Goal: Task Accomplishment & Management: Manage account settings

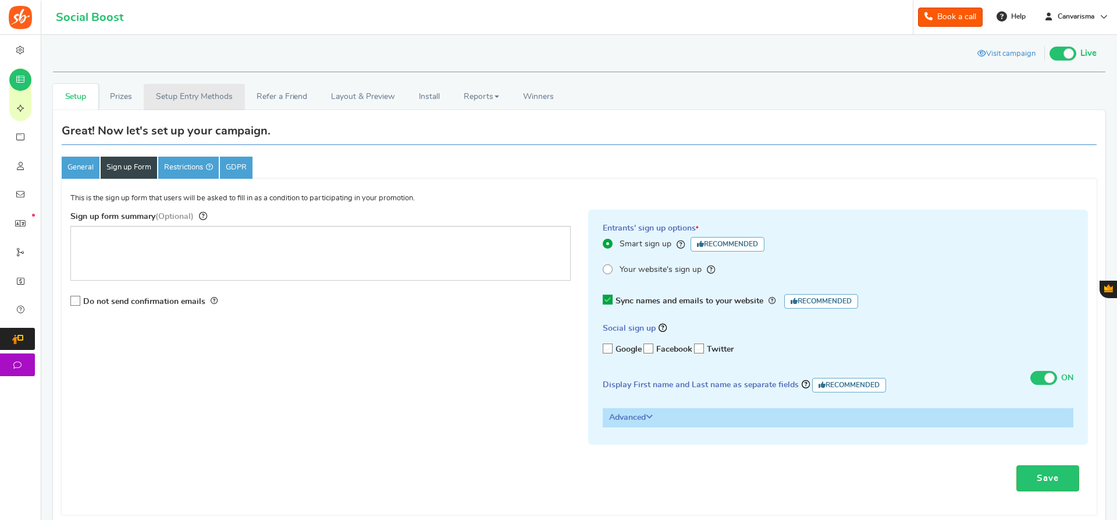
click at [173, 102] on link "Setup Entry Methods" at bounding box center [194, 97] width 101 height 26
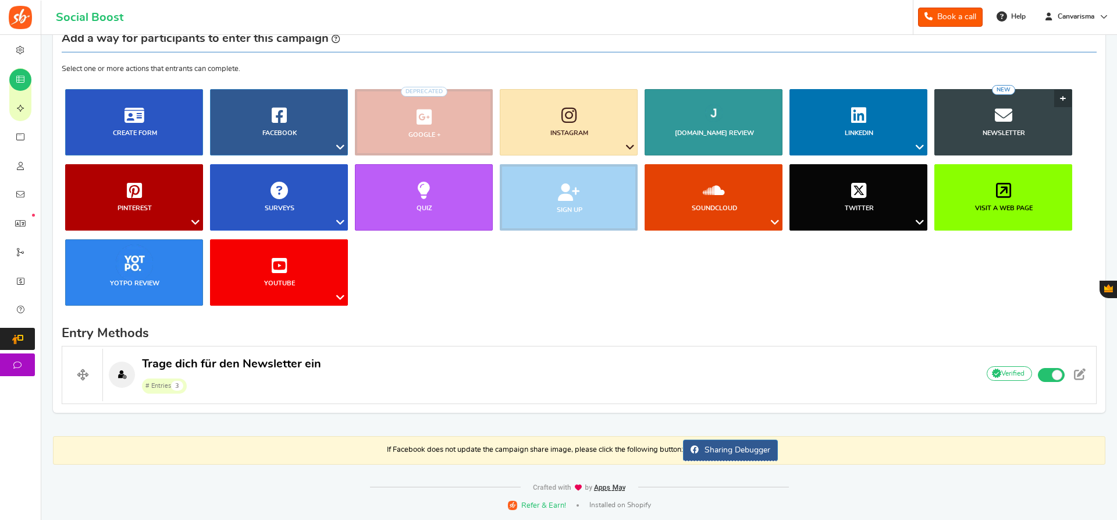
click at [981, 129] on link "Newsletter NEW" at bounding box center [1004, 122] width 138 height 66
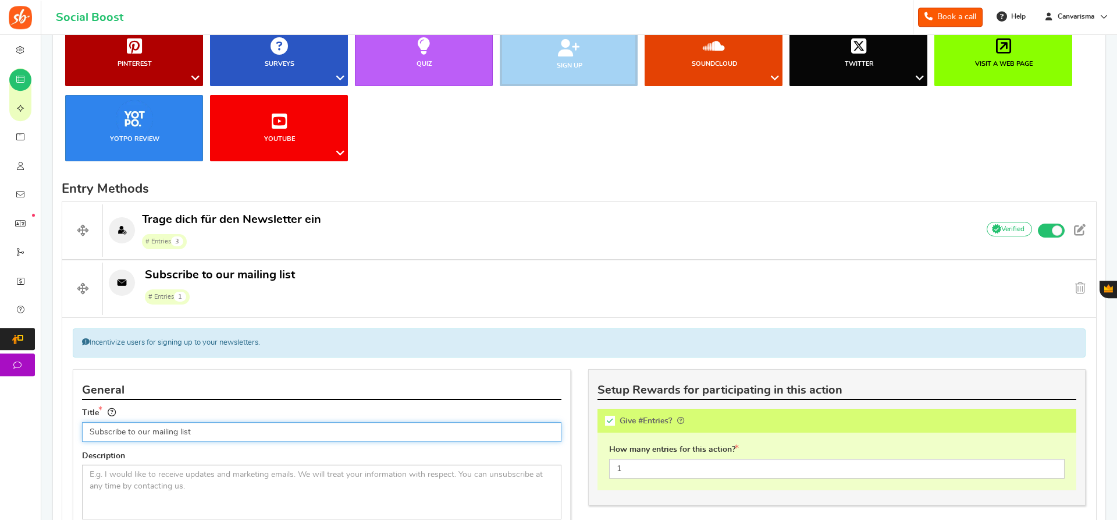
scroll to position [230, 0]
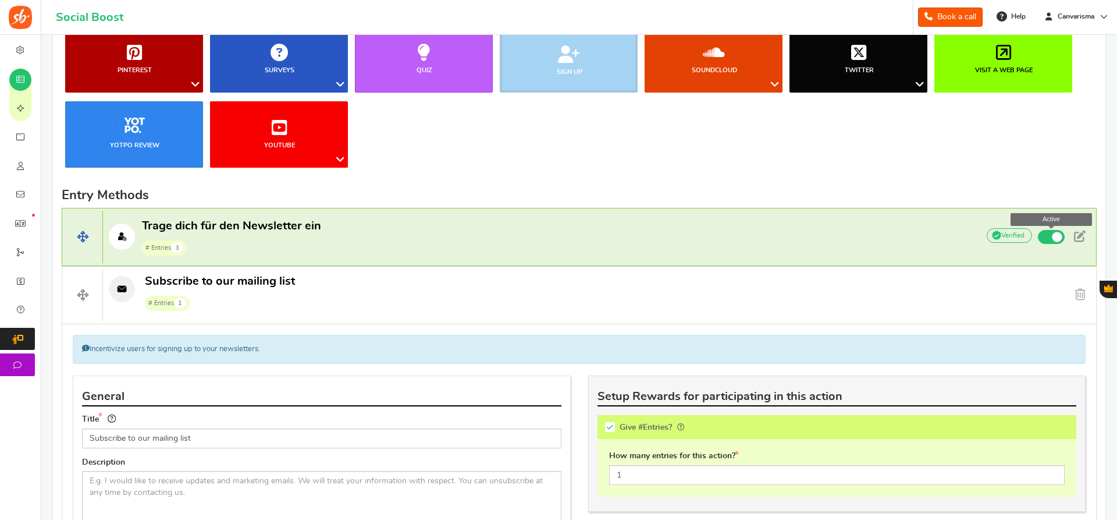
click at [1043, 240] on span at bounding box center [1051, 237] width 27 height 14
click at [0, 0] on input "Active" at bounding box center [0, 0] width 0 height 0
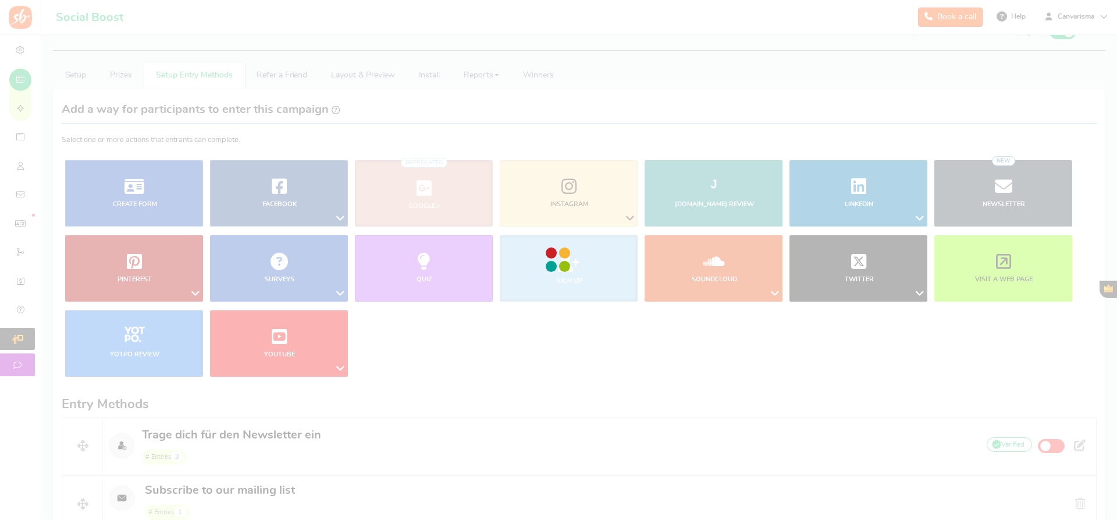
scroll to position [0, 0]
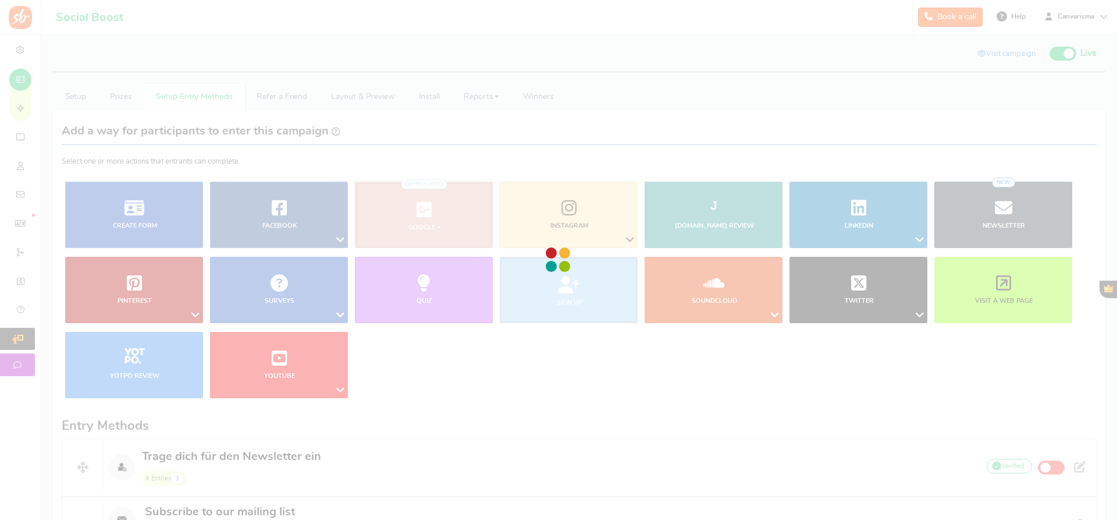
click at [1068, 53] on div at bounding box center [558, 260] width 1117 height 520
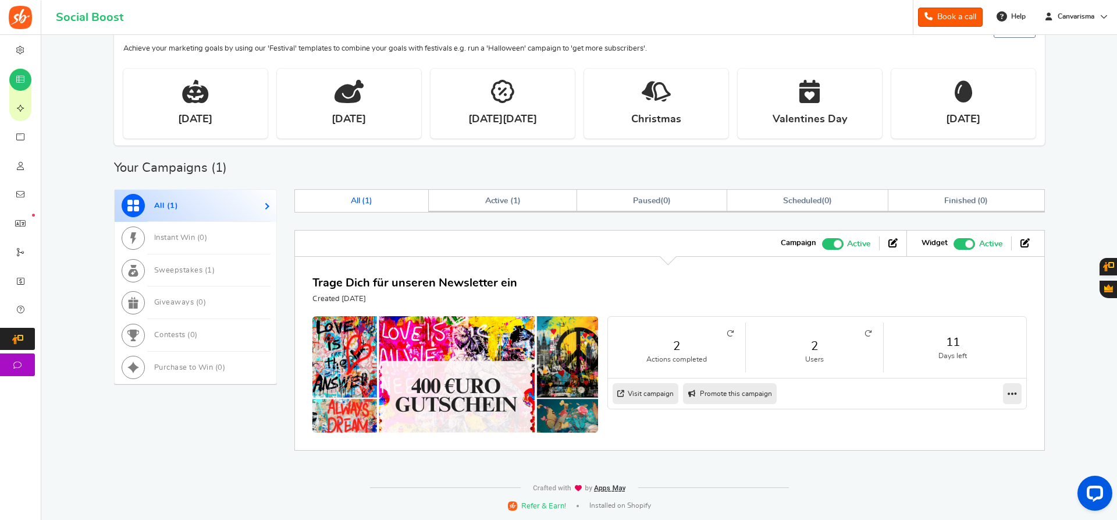
drag, startPoint x: 846, startPoint y: 402, endPoint x: 850, endPoint y: 396, distance: 6.8
click at [850, 401] on nav "Visit campaign Preview as Live Visit campaign Promote this campaign Switch Them…" at bounding box center [817, 393] width 418 height 30
click at [1005, 395] on link at bounding box center [1012, 393] width 19 height 21
click at [967, 409] on div "2 Actions completed 2 Users 11 Days left Visit campaign Preview as Live Visit c…" at bounding box center [669, 374] width 715 height 116
click at [1008, 390] on icon at bounding box center [1012, 393] width 9 height 10
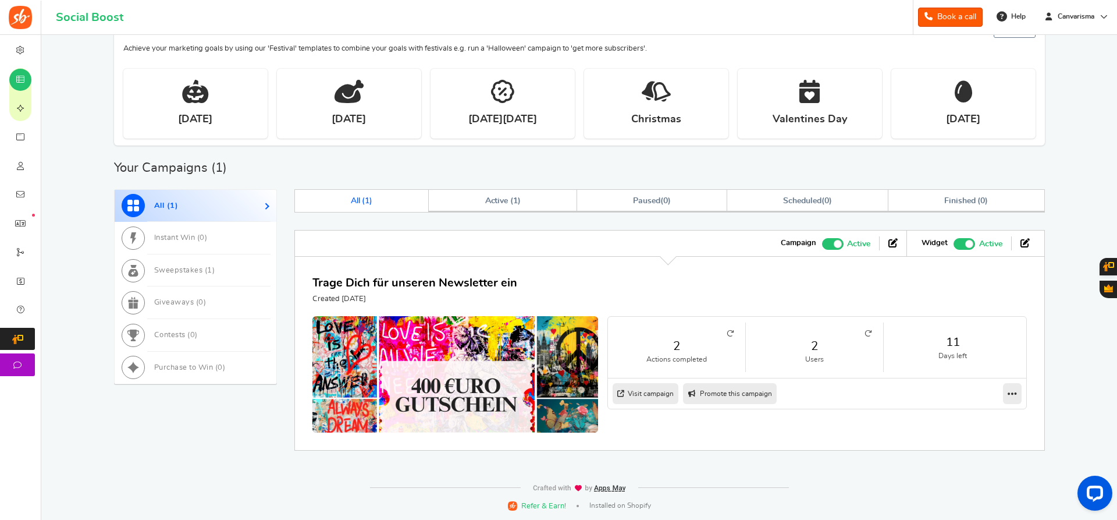
click at [968, 418] on div "2 Actions completed 2 Users 11 Days left Visit campaign Preview as Live Visit c…" at bounding box center [669, 374] width 715 height 116
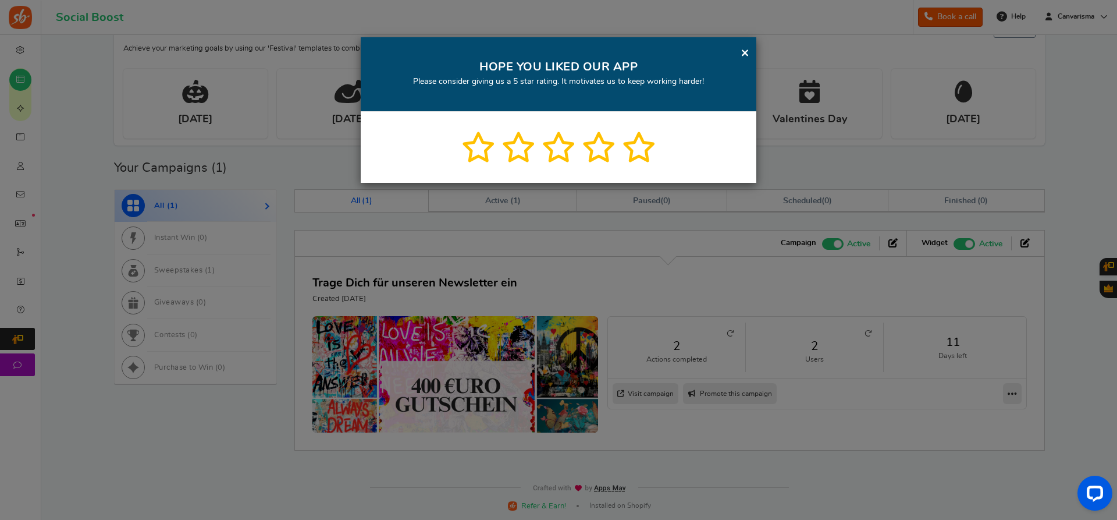
click at [1010, 395] on div "× HOPE YOU LIKED OUR APP Please consider giving us a 5 star rating. It motivate…" at bounding box center [558, 260] width 1117 height 520
click at [746, 49] on link "×" at bounding box center [745, 52] width 9 height 15
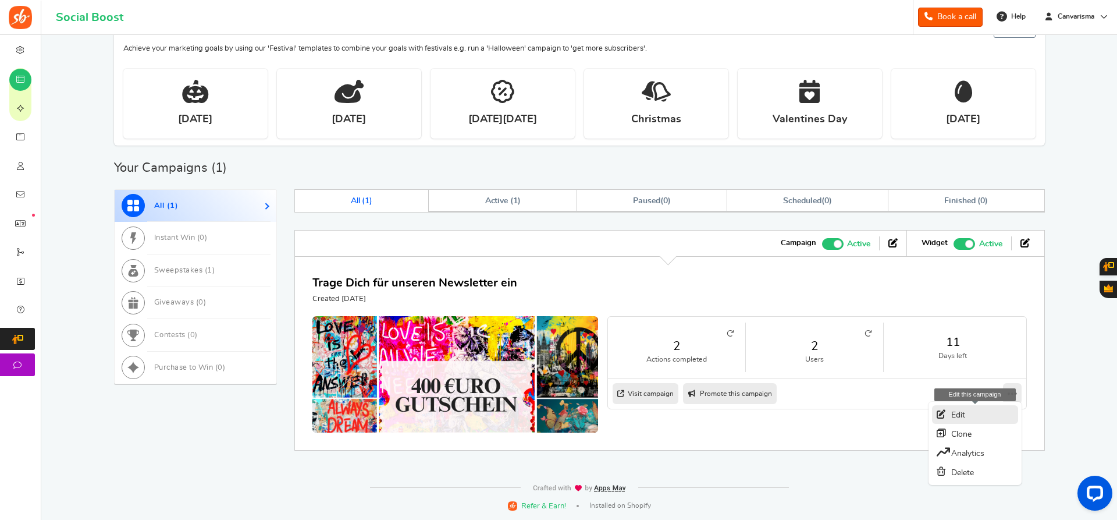
click at [1006, 413] on link "Edit" at bounding box center [975, 414] width 86 height 19
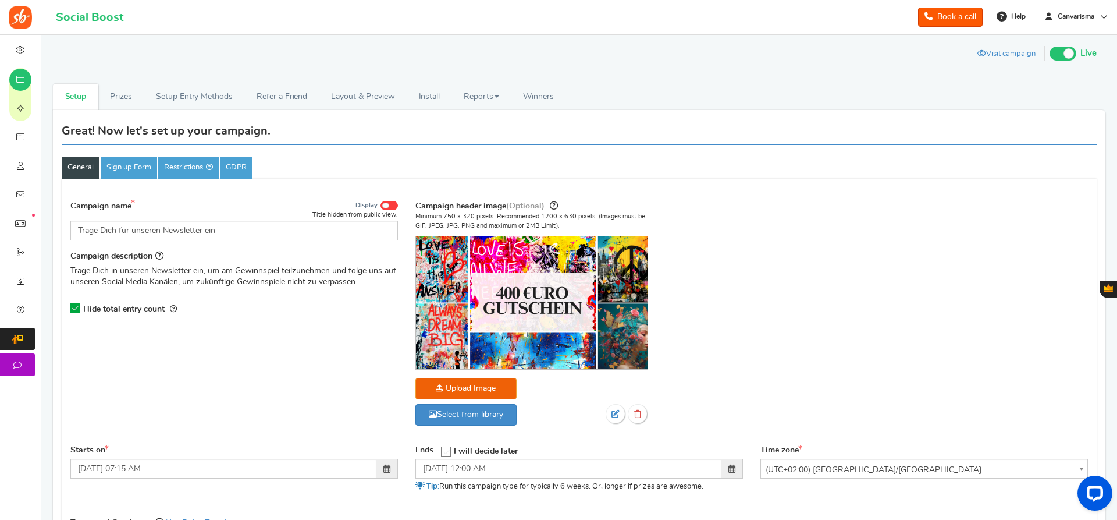
click at [1061, 54] on span at bounding box center [1063, 54] width 27 height 14
click at [1050, 54] on input "Live Paused" at bounding box center [1050, 52] width 0 height 8
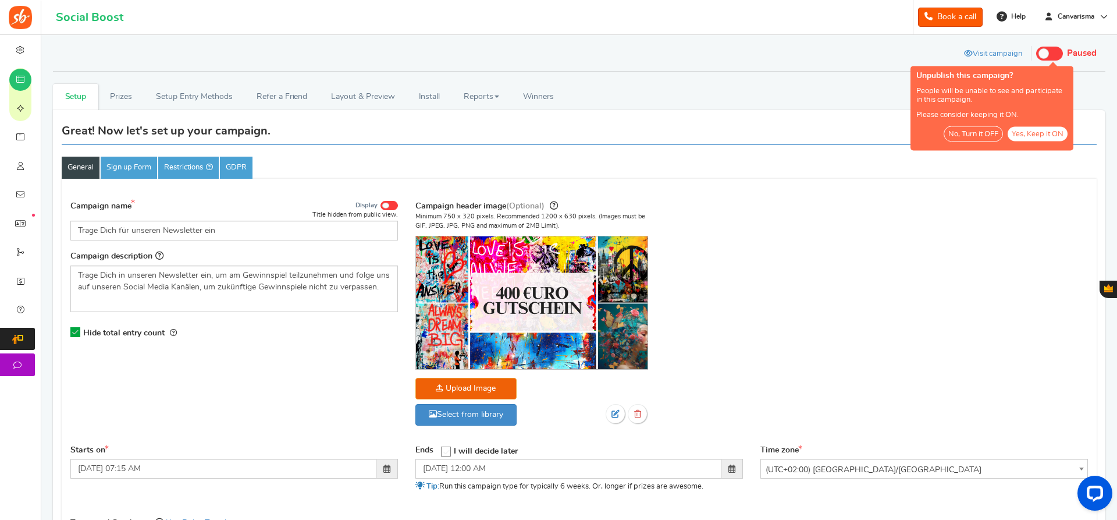
click at [968, 134] on button "No, Turn it OFF" at bounding box center [973, 134] width 59 height 16
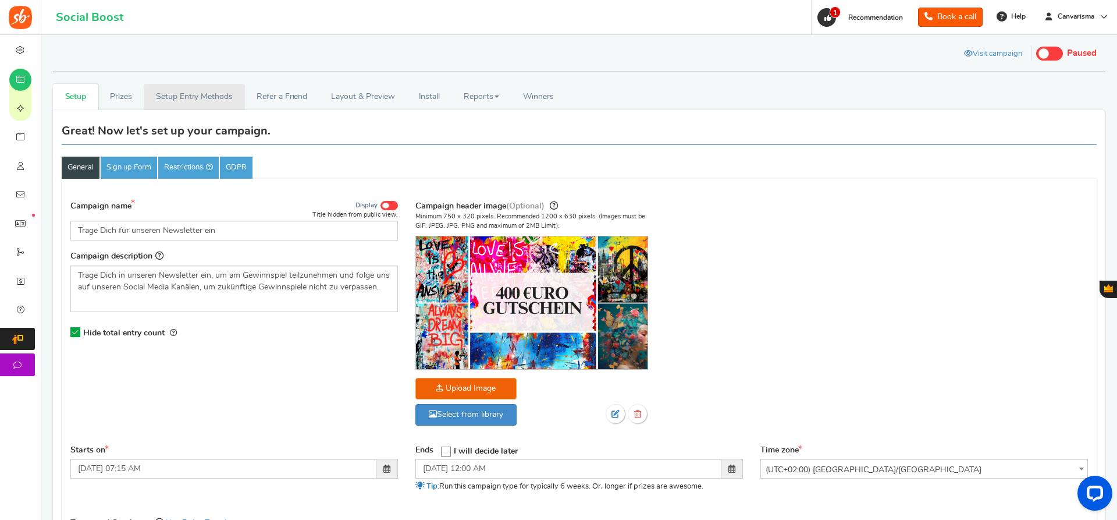
click at [213, 93] on link "Setup Entry Methods" at bounding box center [194, 97] width 101 height 26
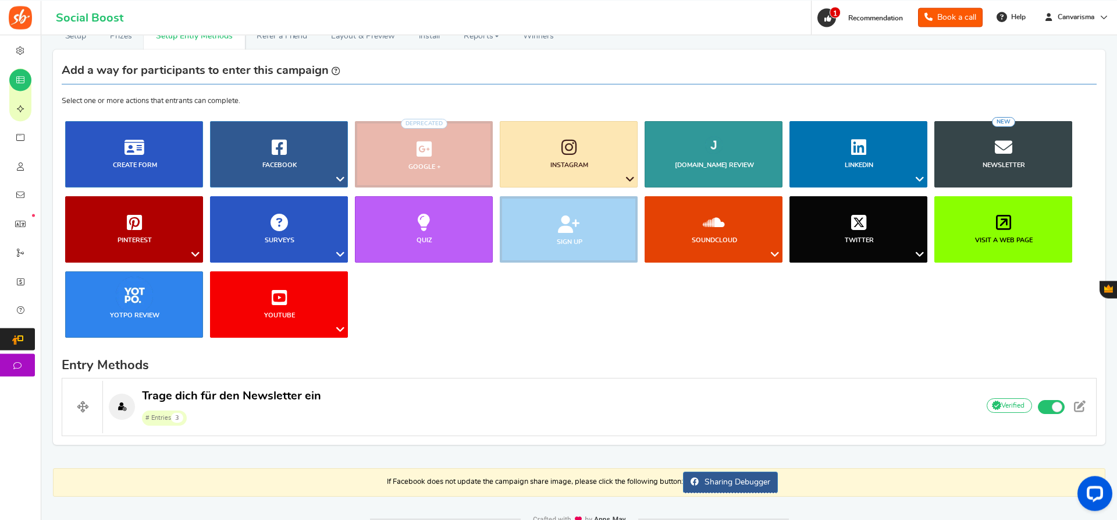
scroll to position [93, 0]
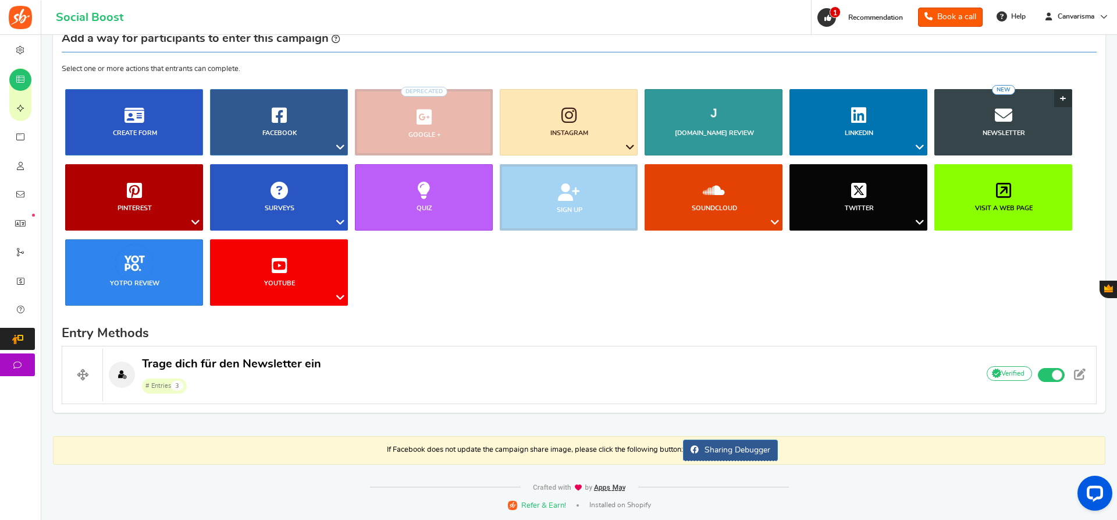
click at [1006, 124] on link "Newsletter NEW" at bounding box center [1004, 122] width 138 height 66
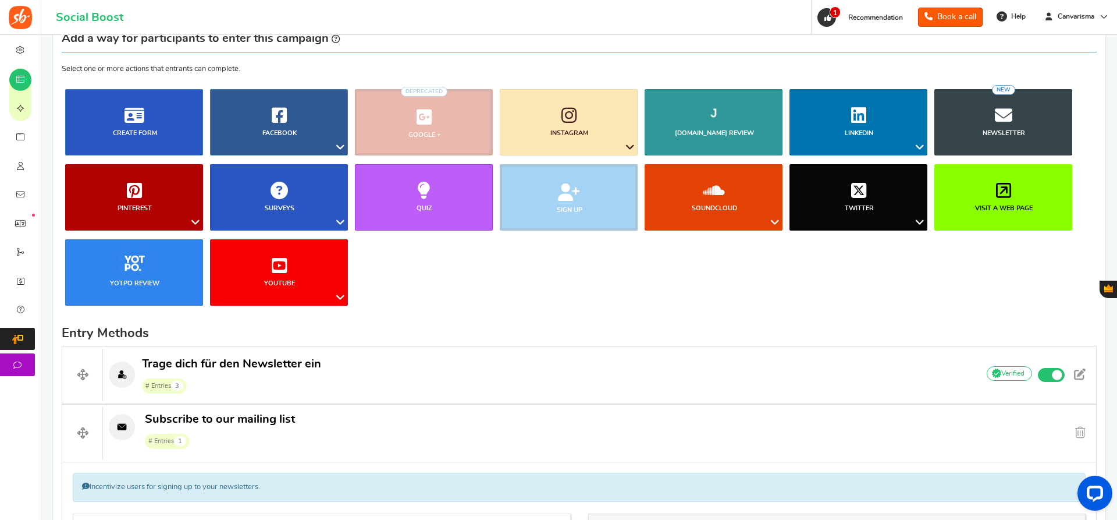
scroll to position [408, 0]
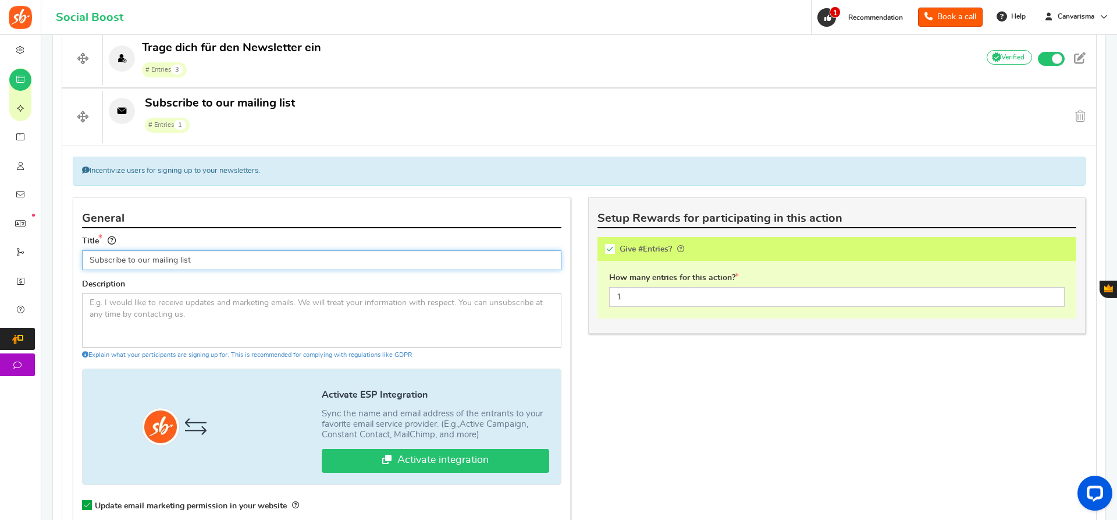
drag, startPoint x: 206, startPoint y: 258, endPoint x: 73, endPoint y: 278, distance: 134.7
click at [82, 270] on input "Subscribe to our mailing list" at bounding box center [321, 260] width 479 height 20
type input "Trage dich für den Newsletter ein"
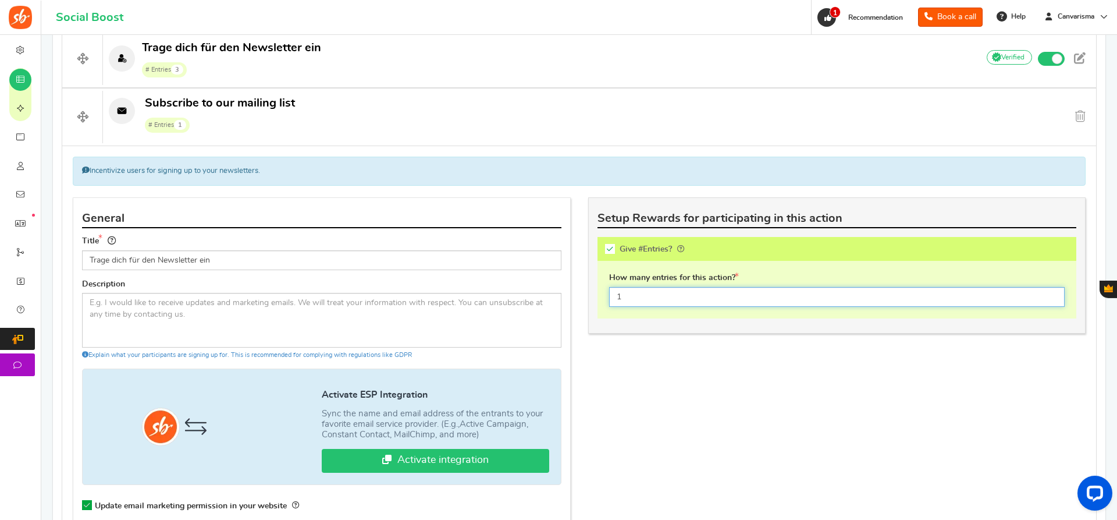
click at [626, 290] on input "1" at bounding box center [837, 297] width 456 height 20
type input "3"
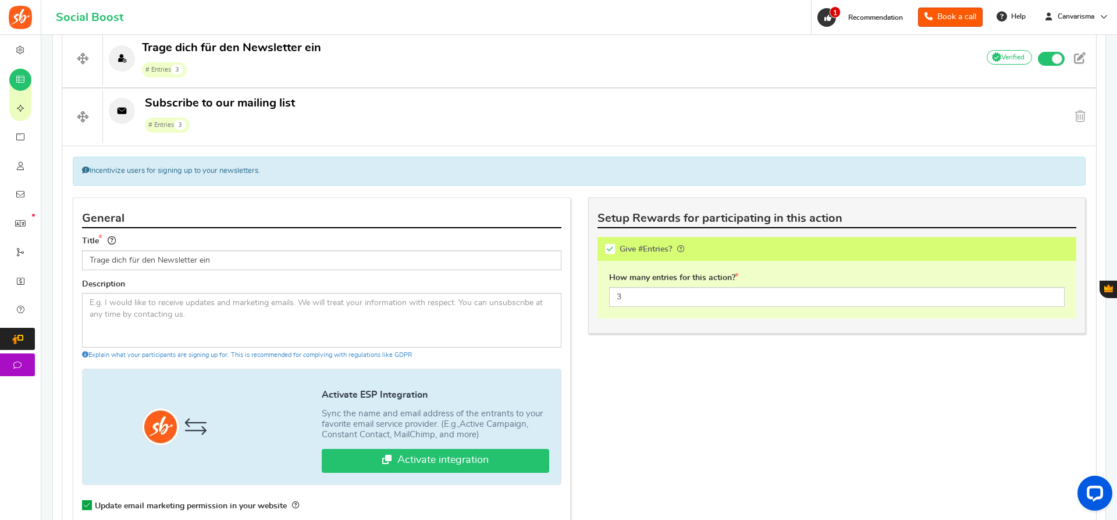
click at [619, 392] on div "General Title Trage dich für den Newsletter ein Description Explain what your p…" at bounding box center [579, 432] width 1031 height 470
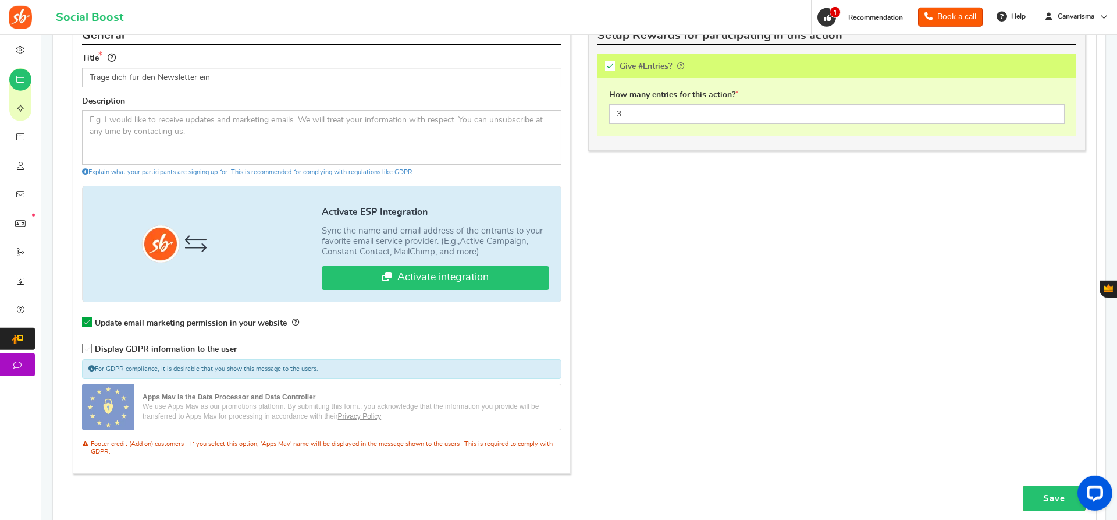
scroll to position [587, 0]
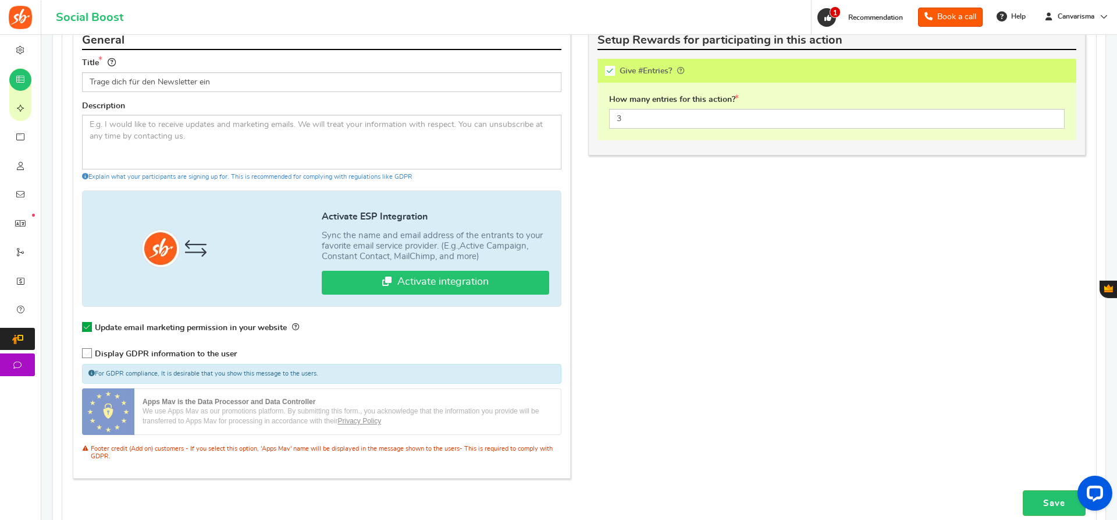
click at [89, 349] on span at bounding box center [87, 353] width 10 height 10
click at [89, 350] on input "Display GDPR information to the user" at bounding box center [89, 356] width 12 height 12
checkbox input "true"
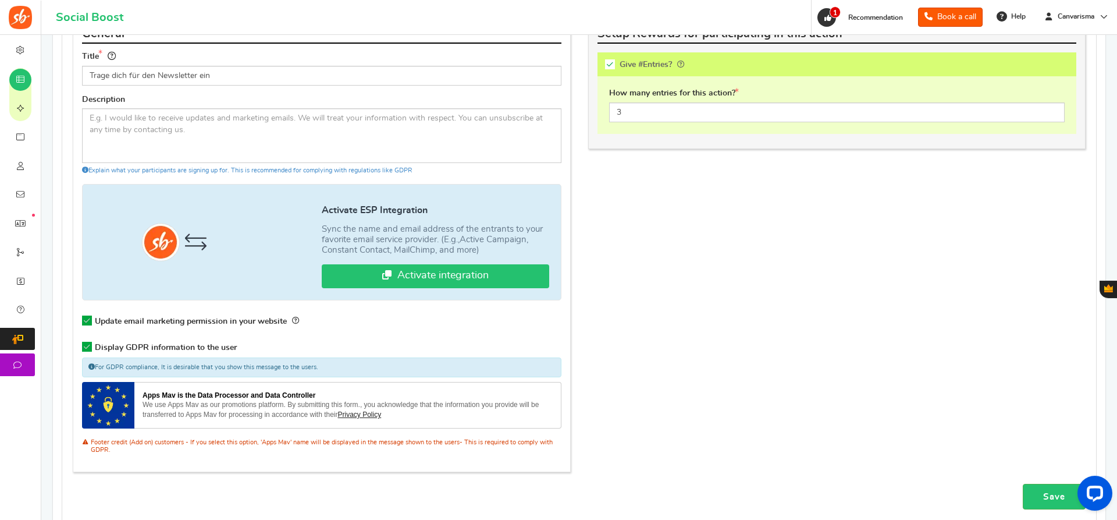
scroll to position [722, 0]
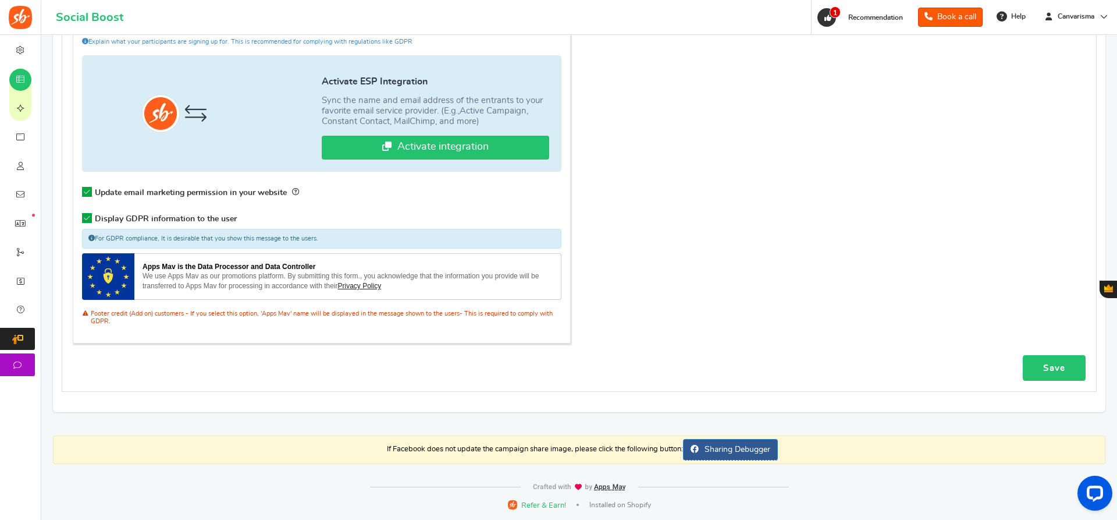
click at [1060, 363] on link "Save" at bounding box center [1054, 368] width 63 height 26
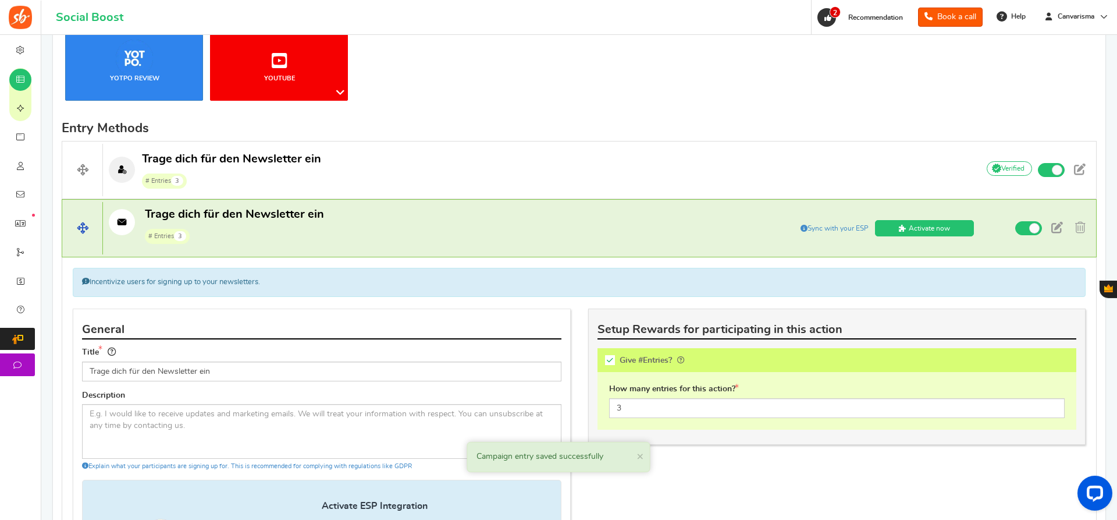
scroll to position [294, 0]
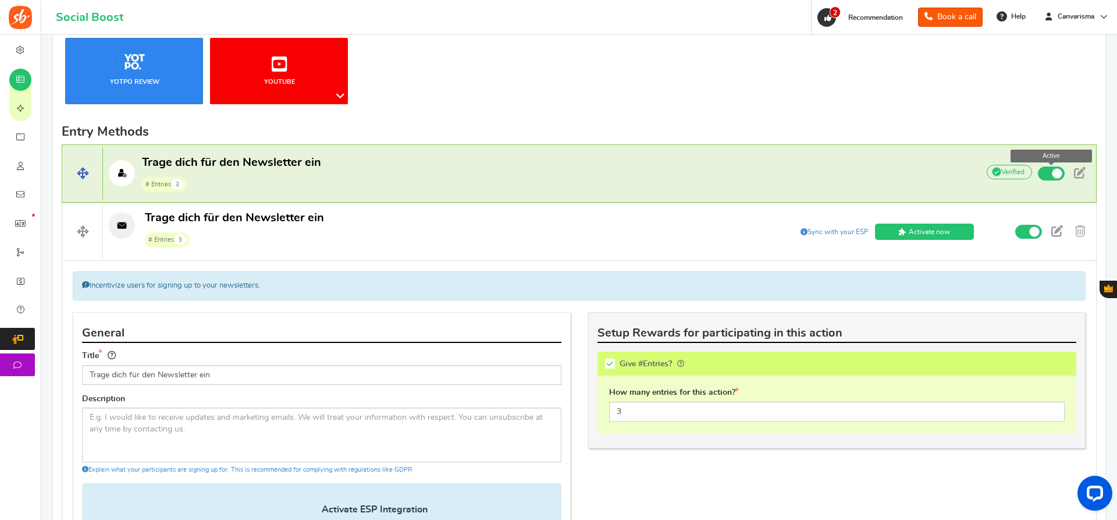
click at [1050, 177] on span at bounding box center [1051, 173] width 27 height 14
click at [0, 0] on input "Active" at bounding box center [0, 0] width 0 height 0
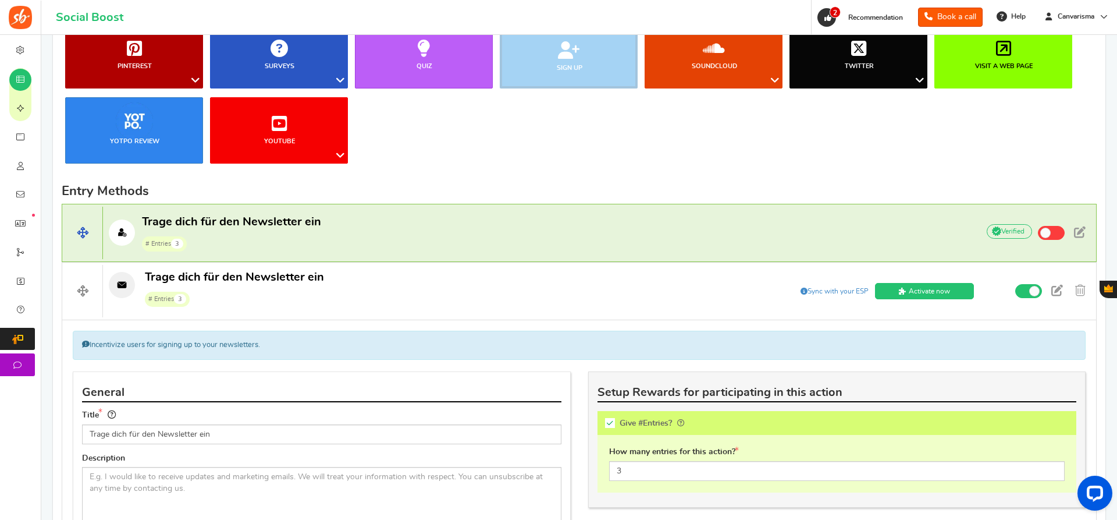
scroll to position [0, 0]
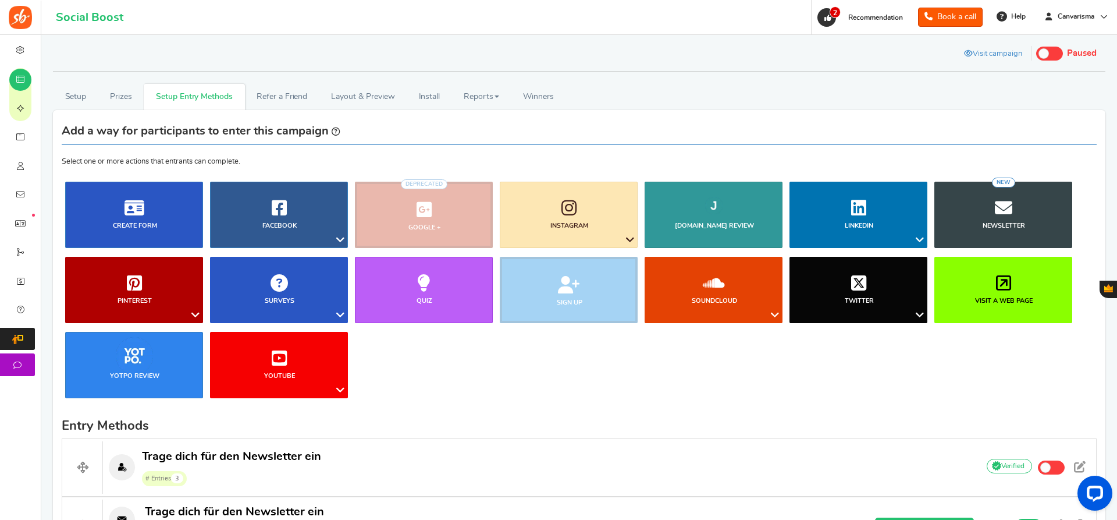
click at [1043, 59] on span at bounding box center [1049, 54] width 27 height 14
click at [1051, 48] on span at bounding box center [1049, 54] width 27 height 14
click at [1036, 48] on input "Live Paused" at bounding box center [1036, 52] width 0 height 8
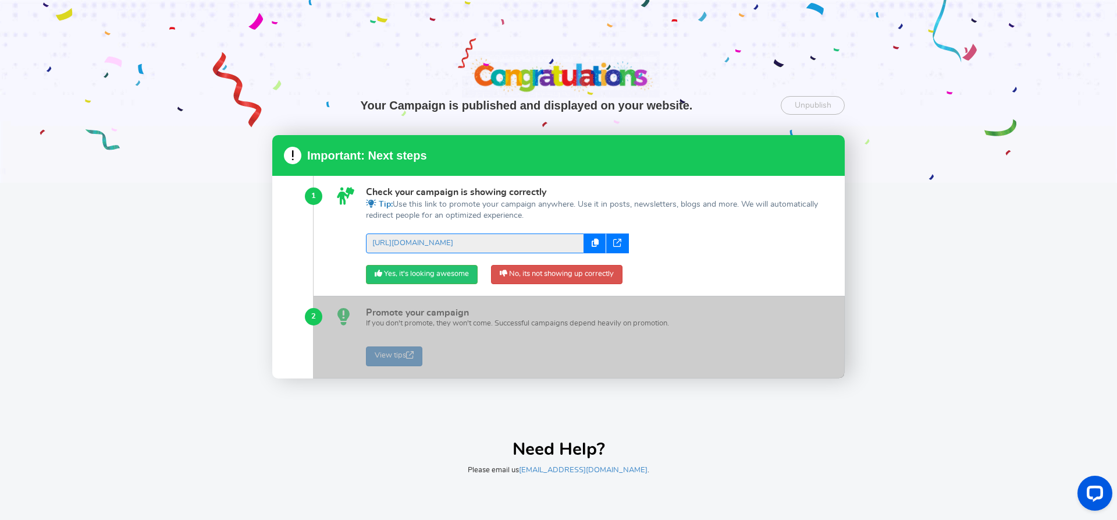
click at [622, 241] on div at bounding box center [617, 243] width 23 height 20
click at [619, 240] on icon at bounding box center [617, 243] width 8 height 8
